Goal: Find contact information: Find contact information

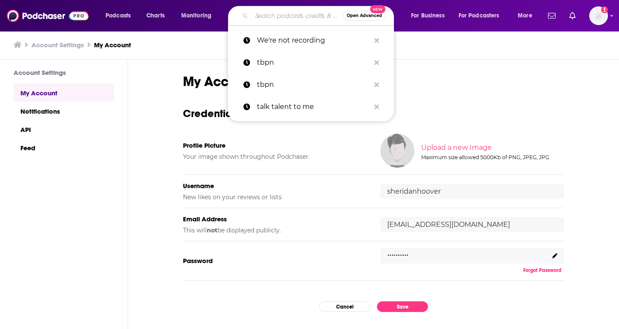
click at [285, 16] on input "Search podcasts, credits, & more..." at bounding box center [298, 16] width 92 height 14
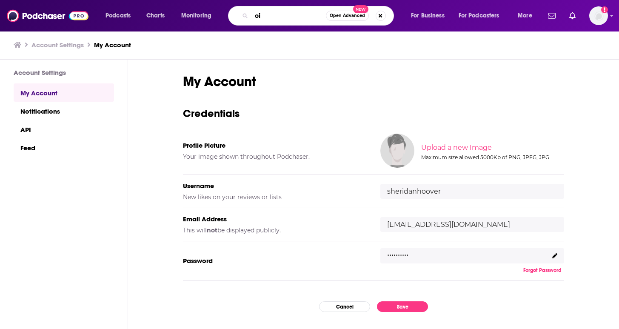
type input "o"
type input "pioneers of AI"
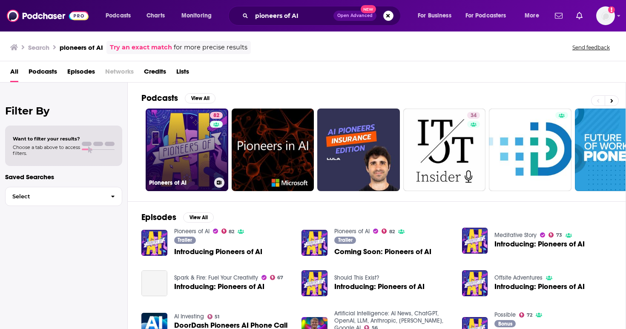
click at [172, 135] on link "82 Pioneers of AI" at bounding box center [187, 150] width 83 height 83
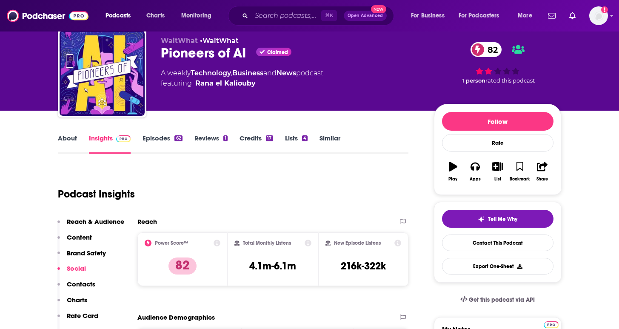
scroll to position [64, 0]
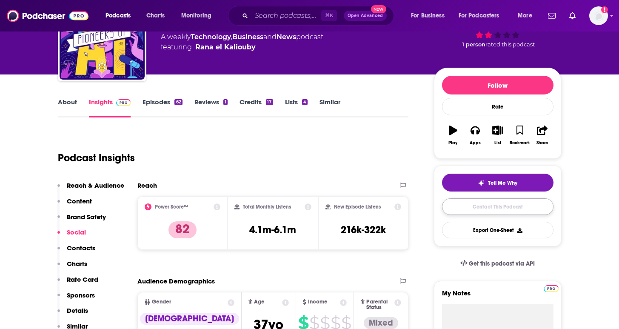
click at [504, 204] on link "Contact This Podcast" at bounding box center [498, 206] width 112 height 17
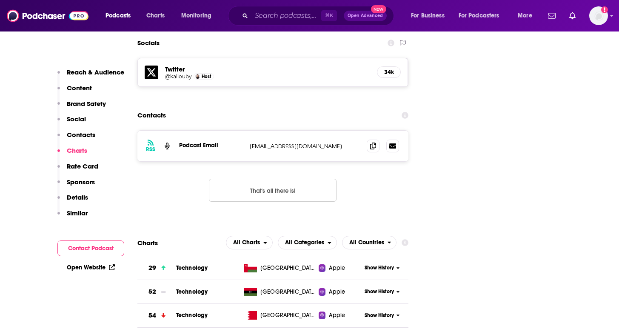
scroll to position [979, 0]
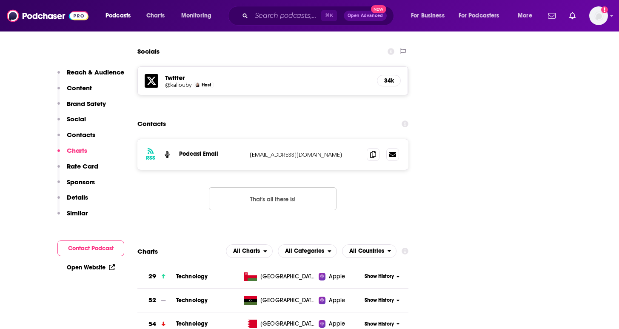
click at [287, 151] on p "[EMAIL_ADDRESS][DOMAIN_NAME]" at bounding box center [305, 154] width 111 height 7
